Goal: Task Accomplishment & Management: Complete application form

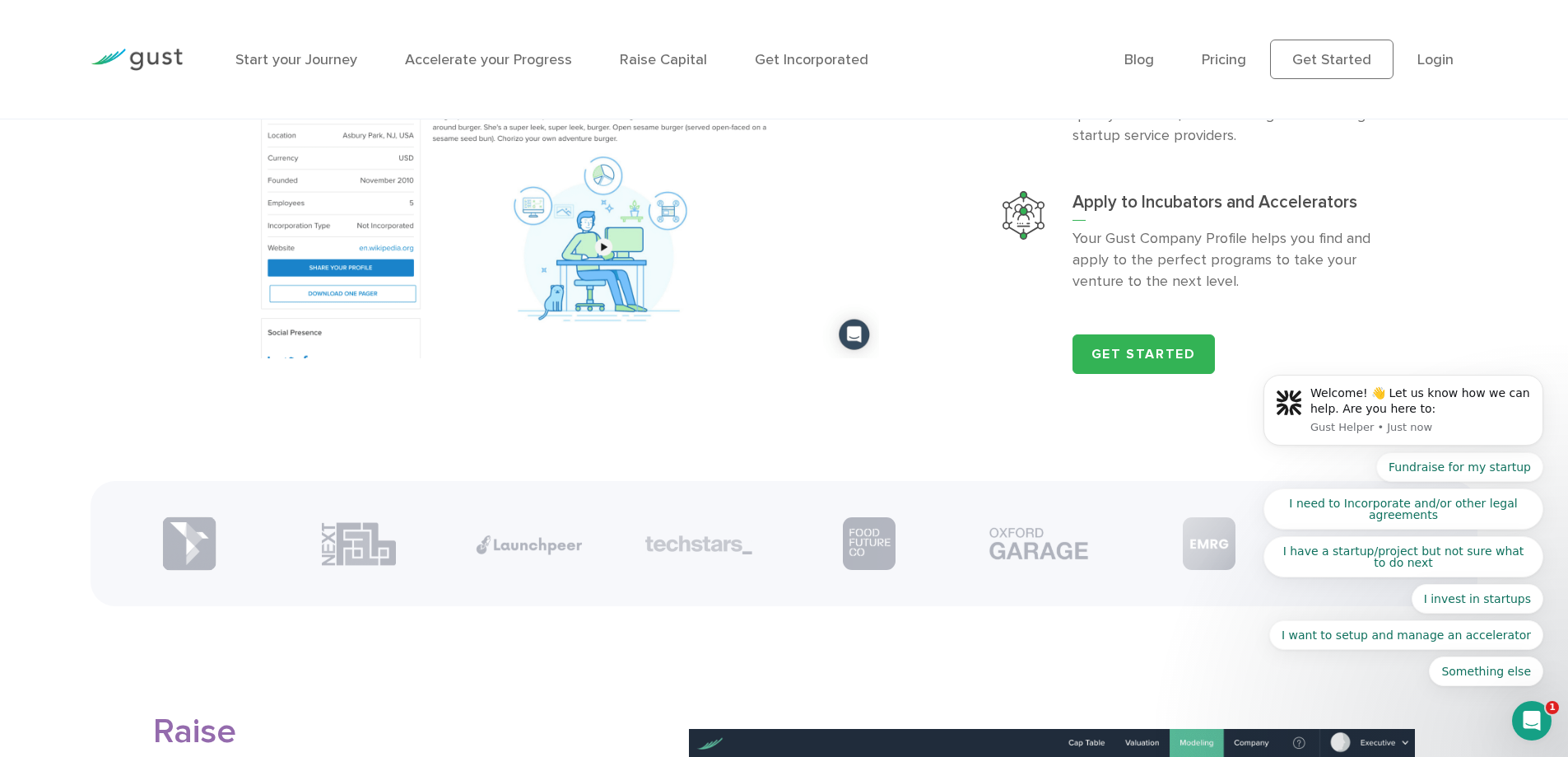
scroll to position [2113, 0]
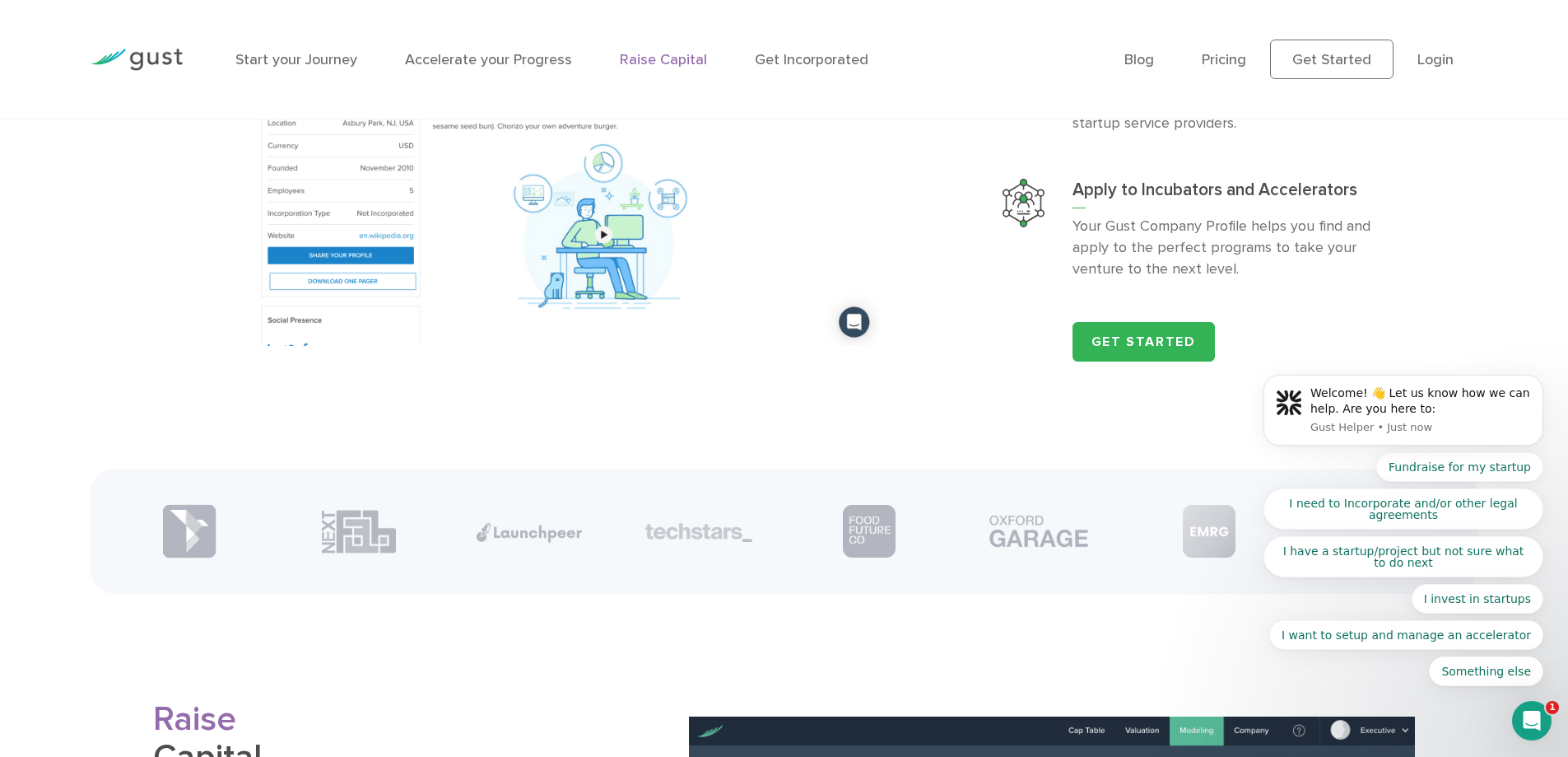
click at [656, 62] on link "Raise Capital" at bounding box center [663, 59] width 87 height 17
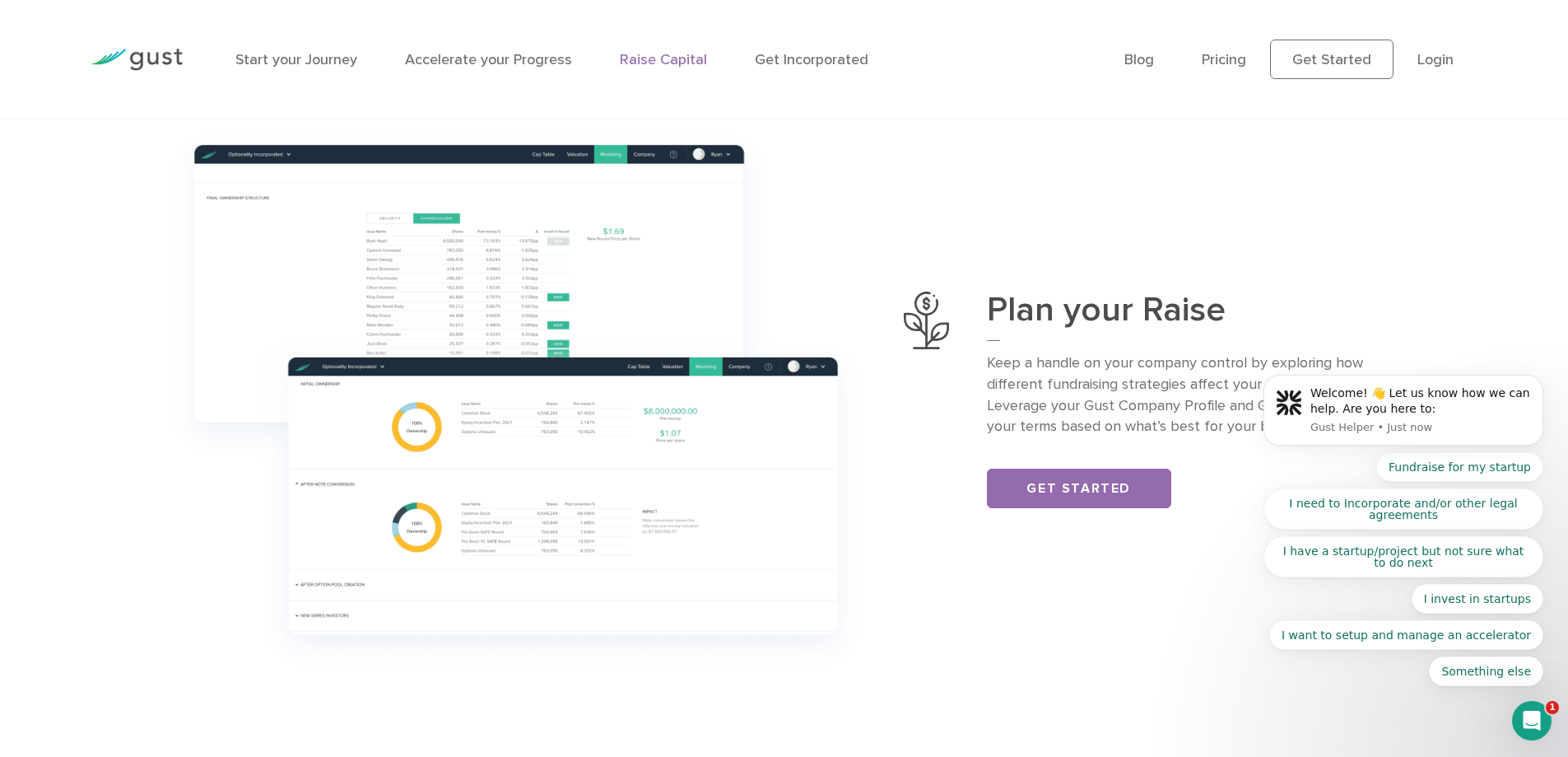
scroll to position [576, 0]
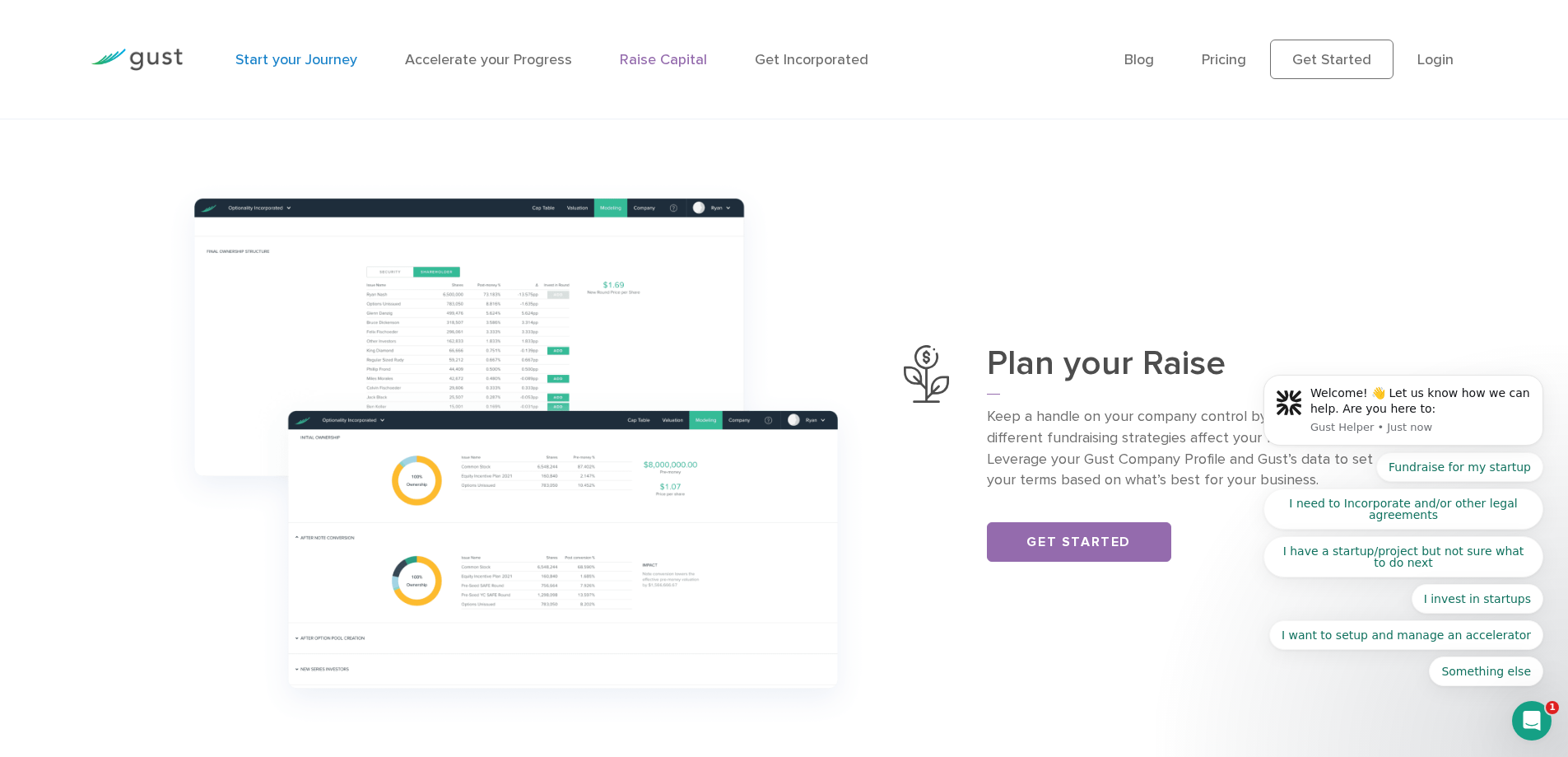
click at [295, 64] on link "Start your Journey" at bounding box center [296, 59] width 122 height 17
